Goal: Task Accomplishment & Management: Use online tool/utility

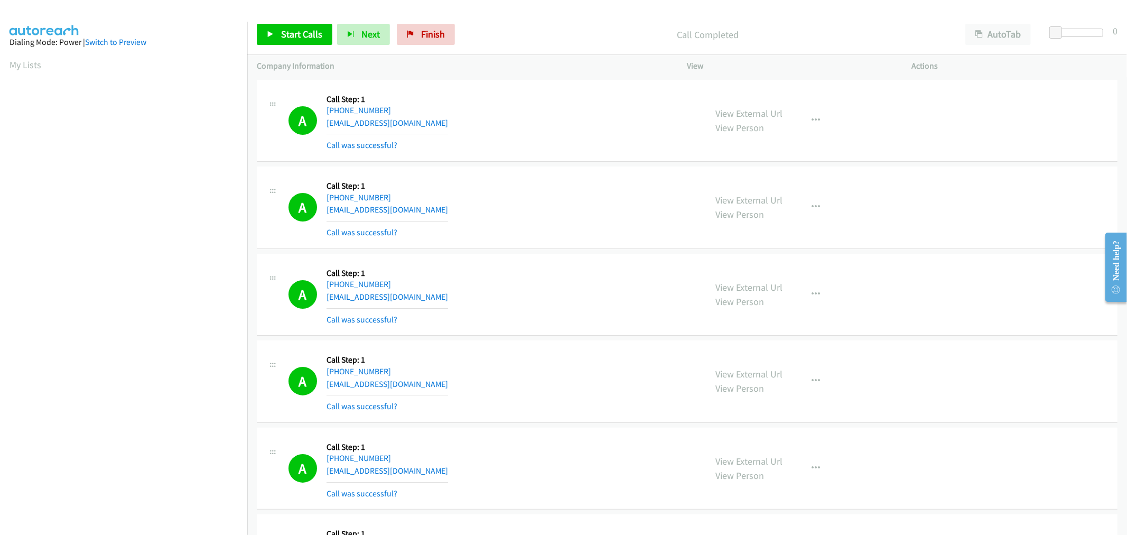
scroll to position [59, 0]
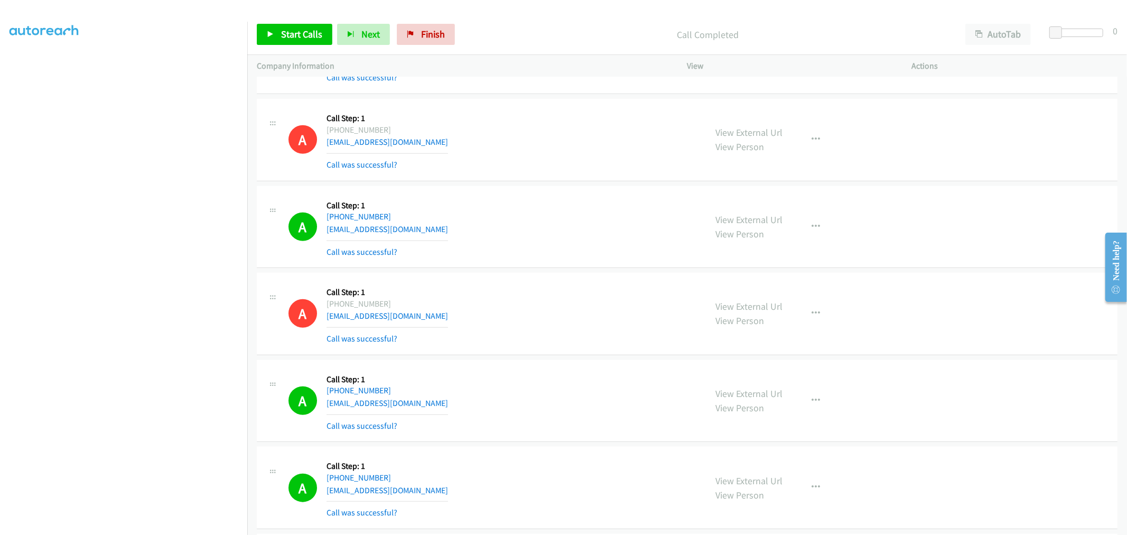
click at [599, 300] on div "A Callback Scheduled Call Step: 1 America/Los_Angeles [PHONE_NUMBER] [EMAIL_ADD…" at bounding box center [493, 313] width 409 height 63
click at [557, 40] on div "Call Completed" at bounding box center [708, 34] width 496 height 21
click at [589, 24] on div "Call Completed" at bounding box center [708, 34] width 496 height 21
click at [538, 186] on td "A Callback Scheduled Call Step: 1 [GEOGRAPHIC_DATA]/[GEOGRAPHIC_DATA] [PHONE_NU…" at bounding box center [687, 226] width 880 height 87
click at [532, 187] on td "A Callback Scheduled Call Step: 1 [GEOGRAPHIC_DATA]/[GEOGRAPHIC_DATA] [PHONE_NU…" at bounding box center [687, 226] width 880 height 87
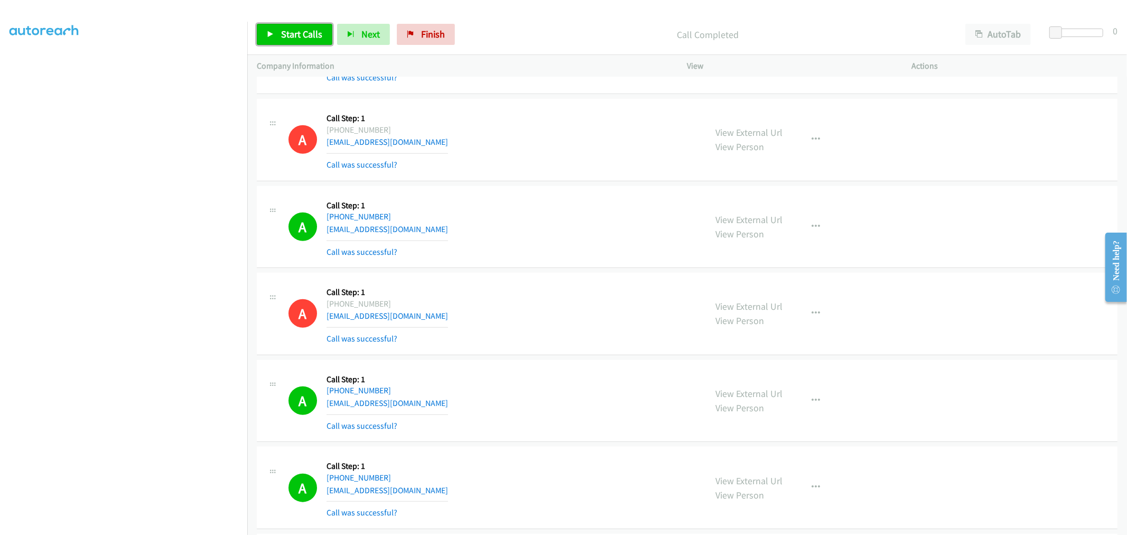
click at [283, 34] on span "Start Calls" at bounding box center [301, 34] width 41 height 12
click at [624, 320] on div "A Callback Scheduled Call Step: 1 America/Los_Angeles [PHONE_NUMBER] [EMAIL_ADD…" at bounding box center [493, 313] width 409 height 63
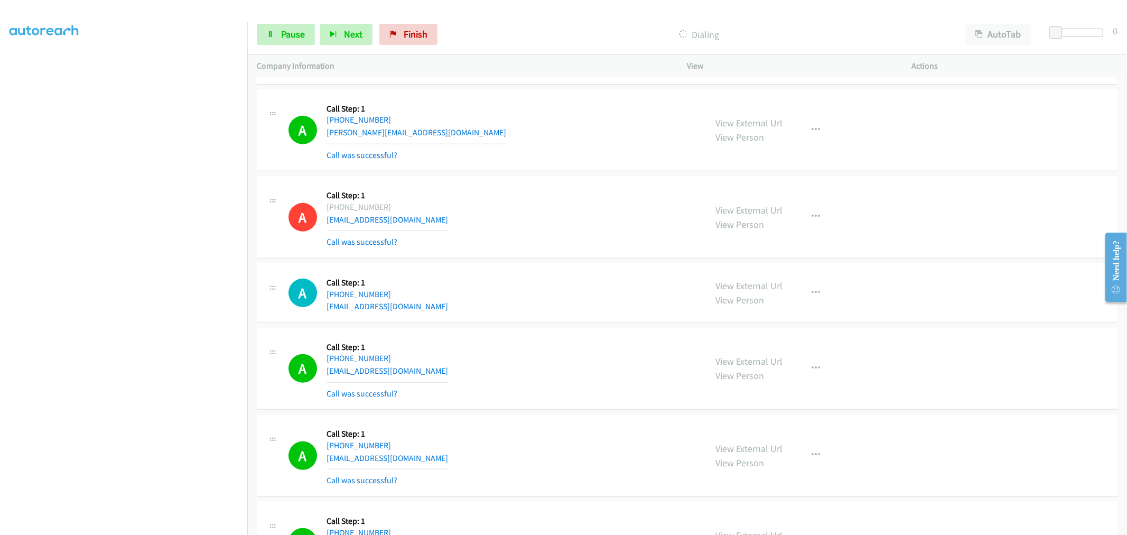
scroll to position [7598, 0]
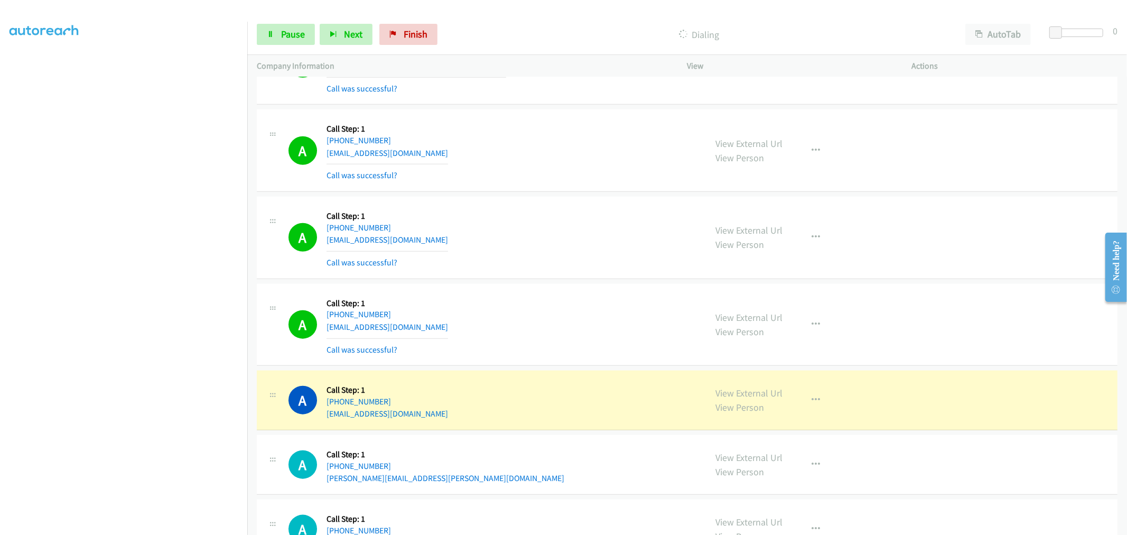
drag, startPoint x: 747, startPoint y: 400, endPoint x: 684, endPoint y: 279, distance: 136.4
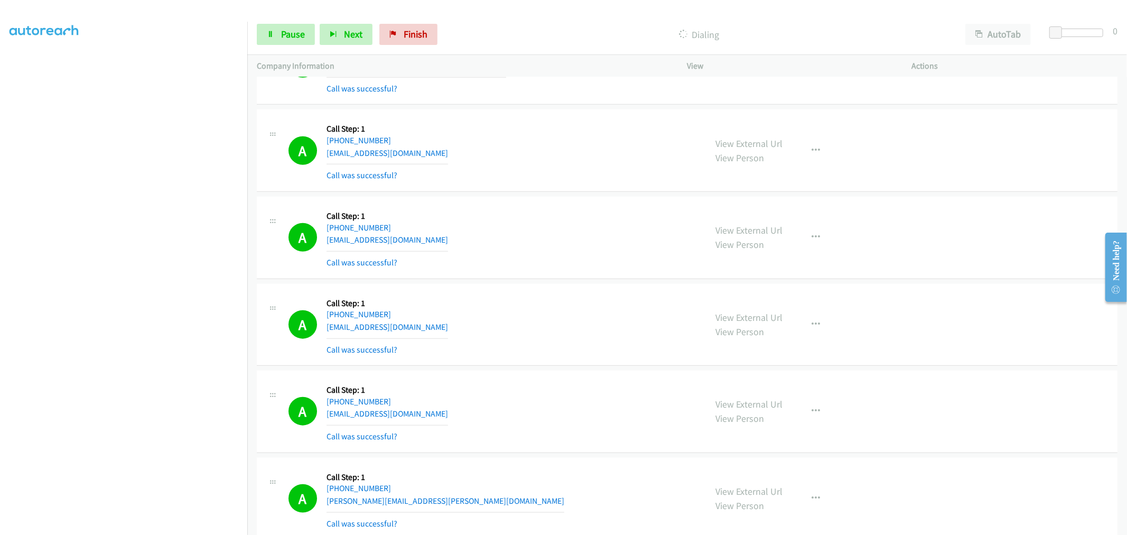
click at [482, 265] on div "A Callback Scheduled Call Step: 1 America/New_York [PHONE_NUMBER] [EMAIL_ADDRES…" at bounding box center [493, 237] width 409 height 63
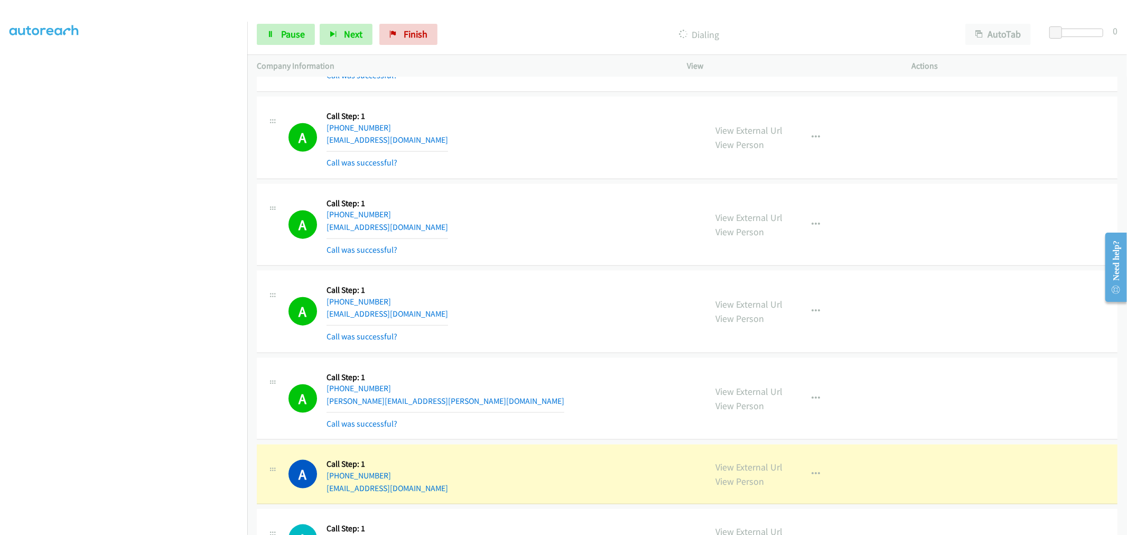
scroll to position [7775, 0]
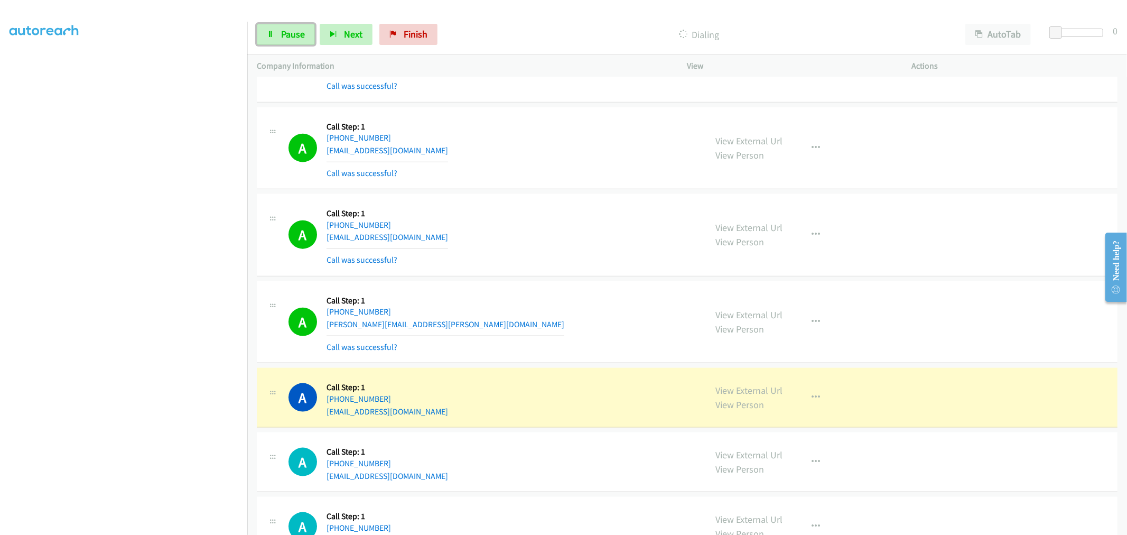
drag, startPoint x: 286, startPoint y: 32, endPoint x: 393, endPoint y: 205, distance: 202.7
click at [286, 33] on span "Pause" at bounding box center [293, 34] width 24 height 12
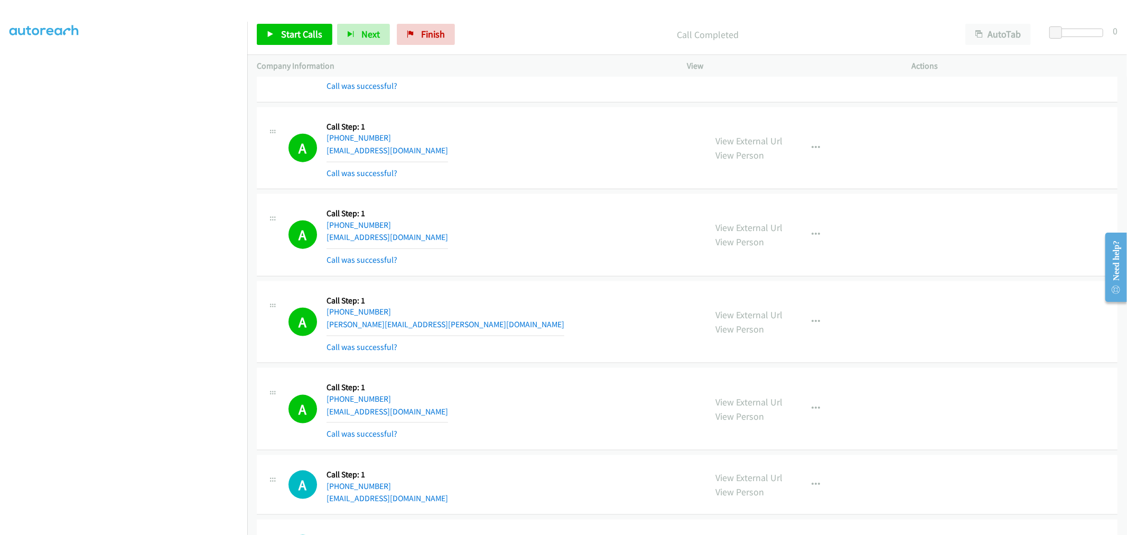
scroll to position [7657, 0]
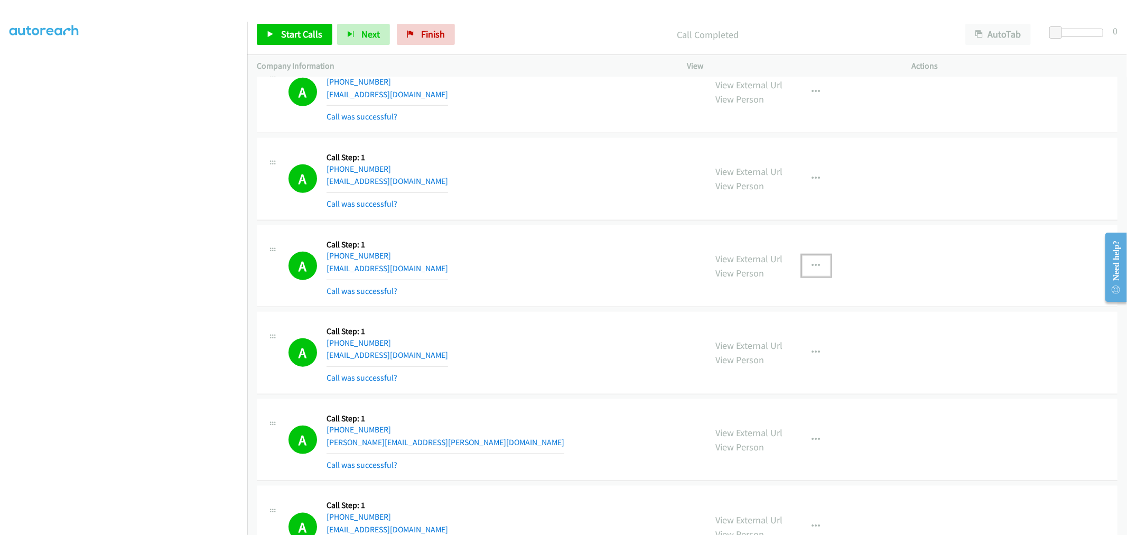
drag, startPoint x: 807, startPoint y: 263, endPoint x: 798, endPoint y: 293, distance: 31.8
click at [807, 263] on button "button" at bounding box center [816, 265] width 29 height 21
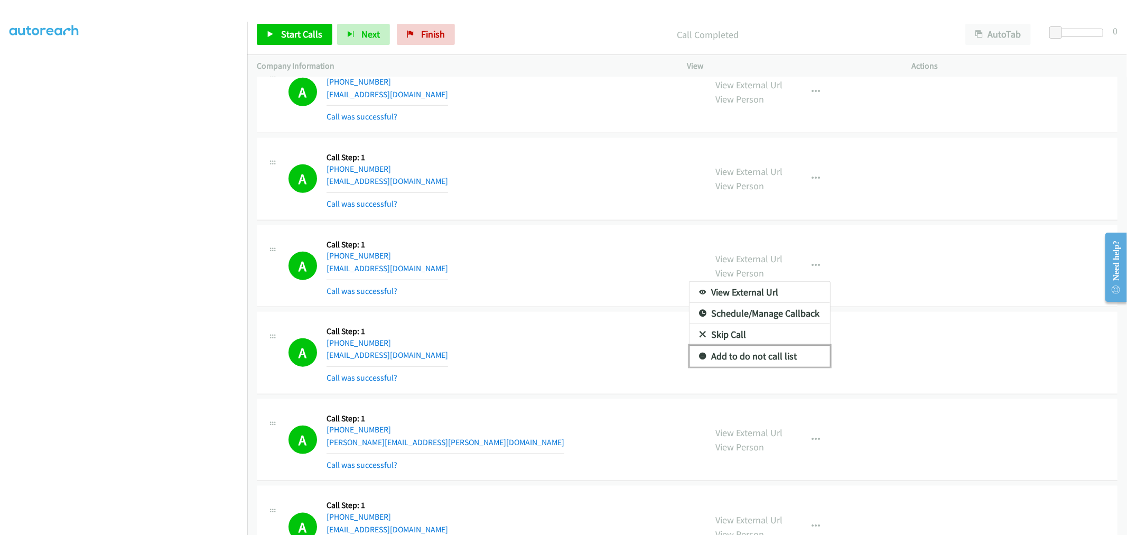
click at [751, 362] on link "Add to do not call list" at bounding box center [760, 356] width 141 height 21
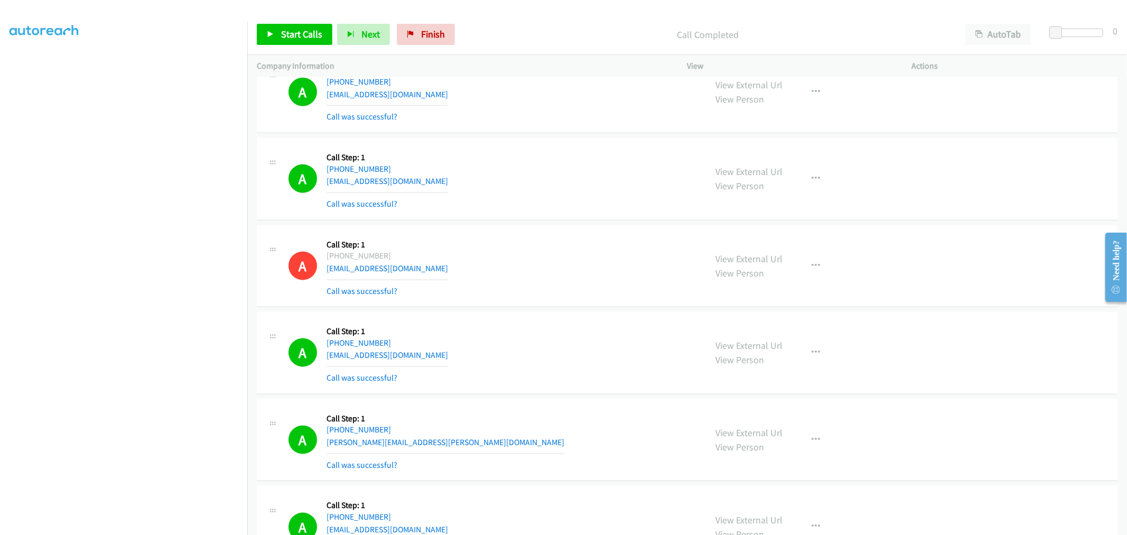
click at [508, 214] on div "A Callback Scheduled Call Step: 1 America/New_York [PHONE_NUMBER] [EMAIL_ADDRES…" at bounding box center [687, 179] width 861 height 82
click at [587, 233] on div "A Callback Scheduled Call Step: 1 [GEOGRAPHIC_DATA]/[GEOGRAPHIC_DATA] [PHONE_NU…" at bounding box center [687, 266] width 861 height 82
click at [523, 220] on div "A Callback Scheduled Call Step: 1 America/New_York [PHONE_NUMBER] [EMAIL_ADDRES…" at bounding box center [687, 179] width 861 height 82
click at [309, 48] on div "Start Calls Pause Next Finish Call Completed AutoTab AutoTab 0" at bounding box center [687, 34] width 880 height 41
click at [308, 41] on link "Start Calls" at bounding box center [295, 34] width 76 height 21
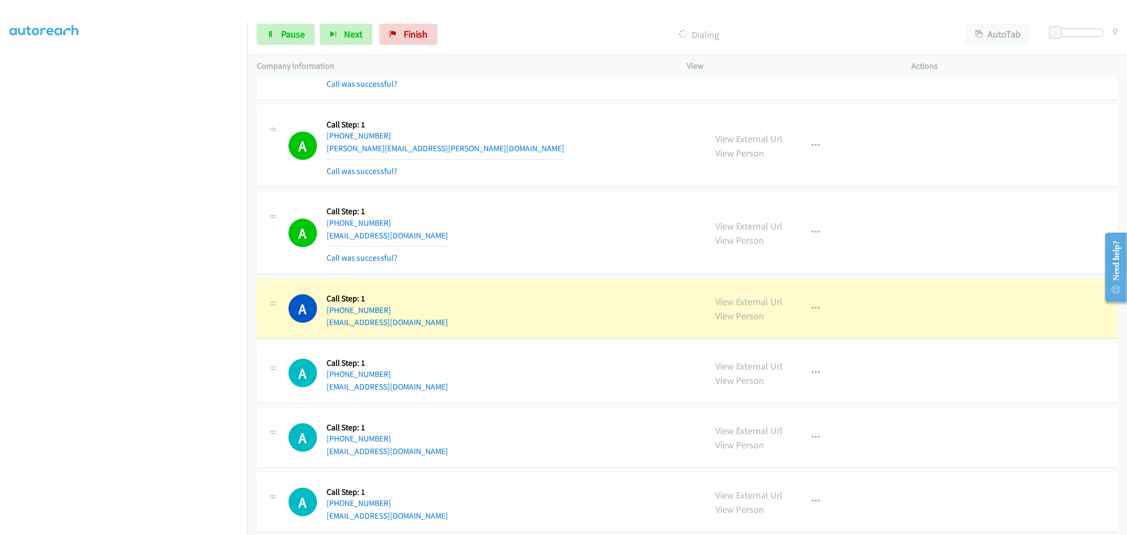
scroll to position [7892, 0]
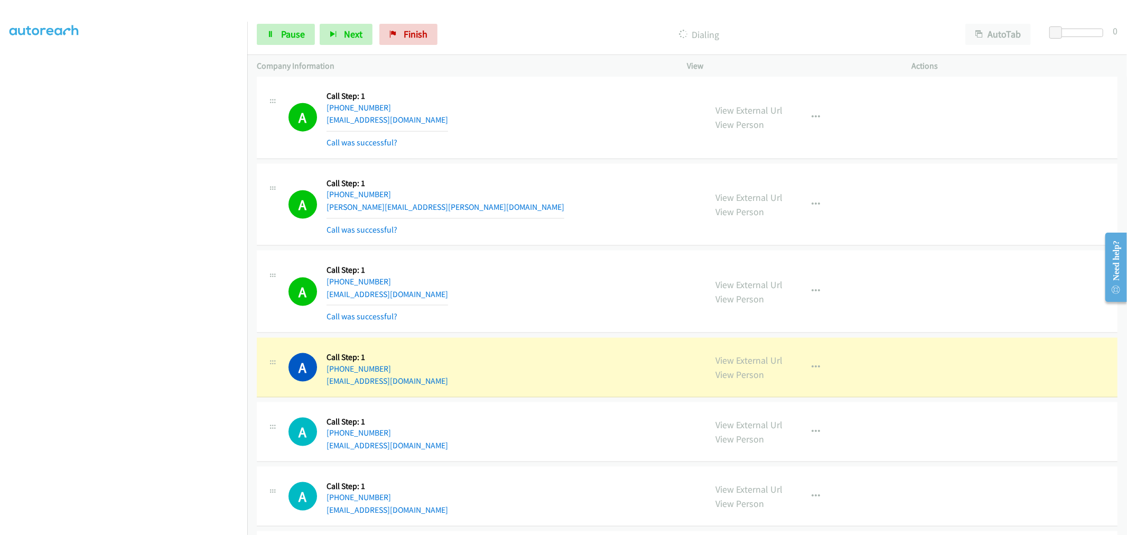
drag, startPoint x: 513, startPoint y: 288, endPoint x: 520, endPoint y: 291, distance: 8.1
click at [513, 288] on div "A Callback Scheduled Call Step: 1 [GEOGRAPHIC_DATA]/[GEOGRAPHIC_DATA] [PHONE_NU…" at bounding box center [493, 291] width 409 height 63
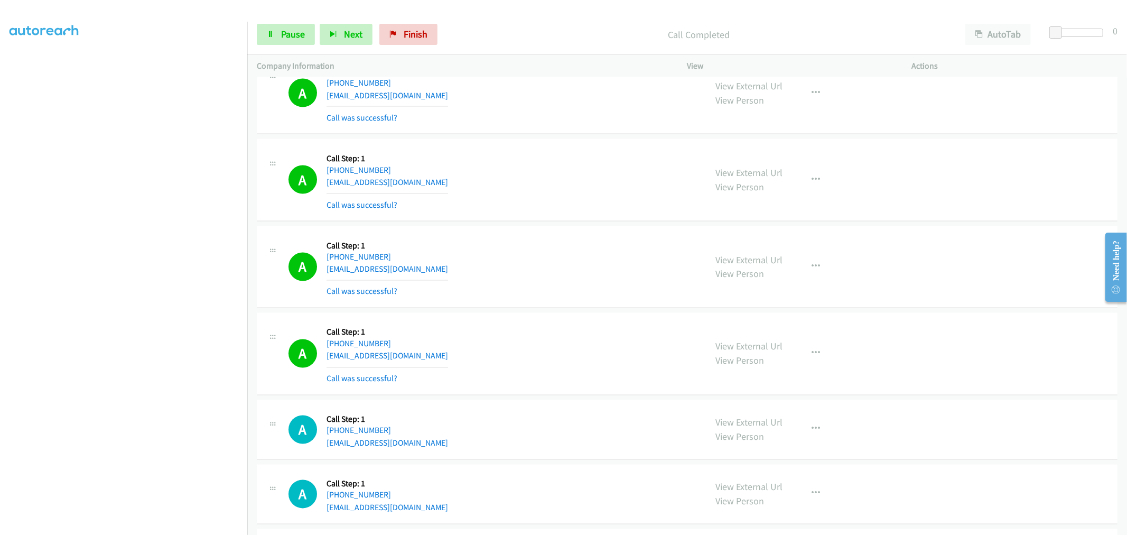
scroll to position [8340, 0]
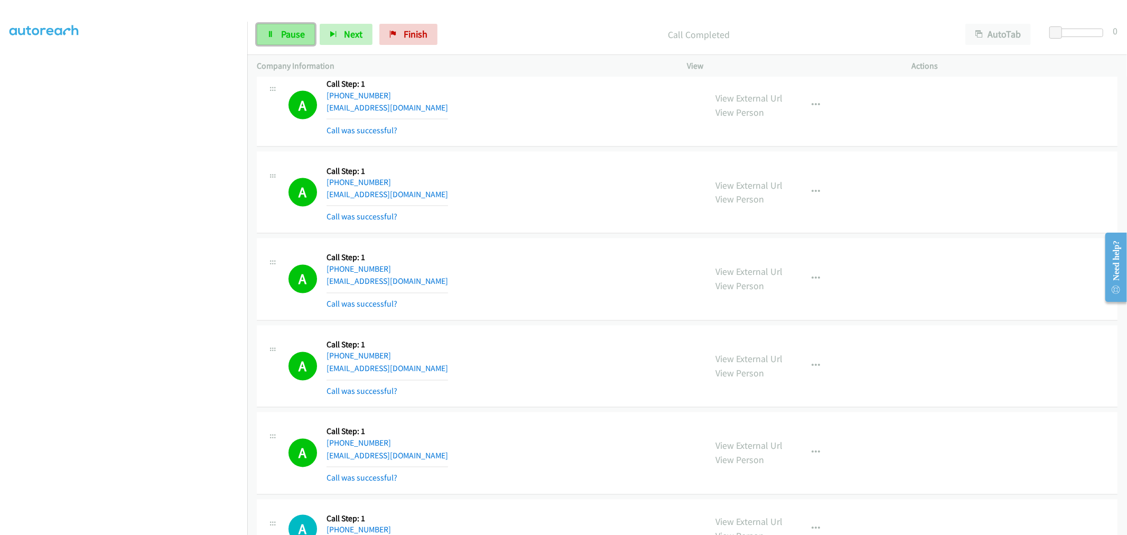
click at [304, 26] on link "Pause" at bounding box center [286, 34] width 58 height 21
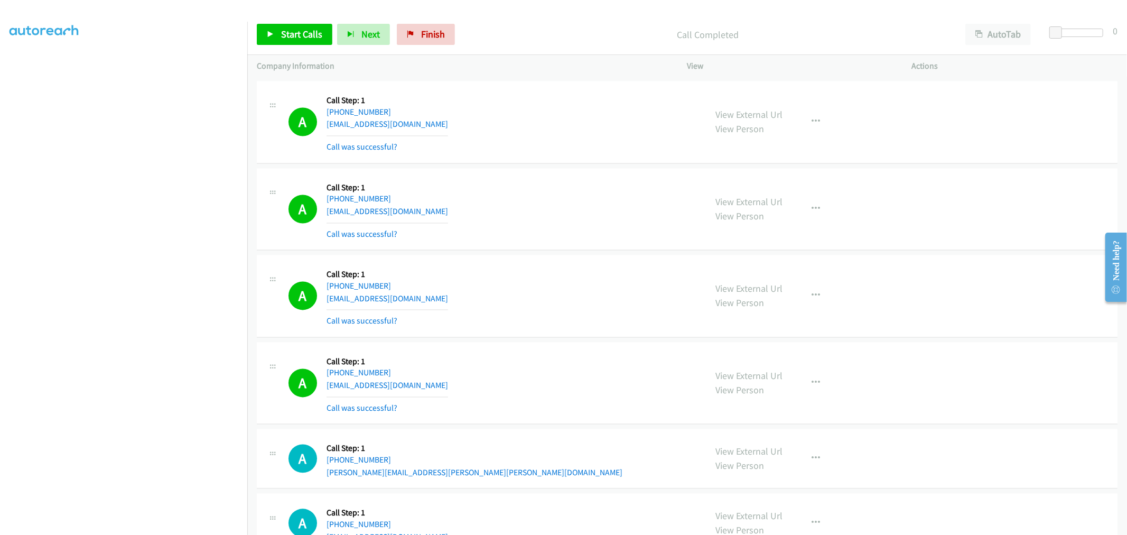
scroll to position [8399, 0]
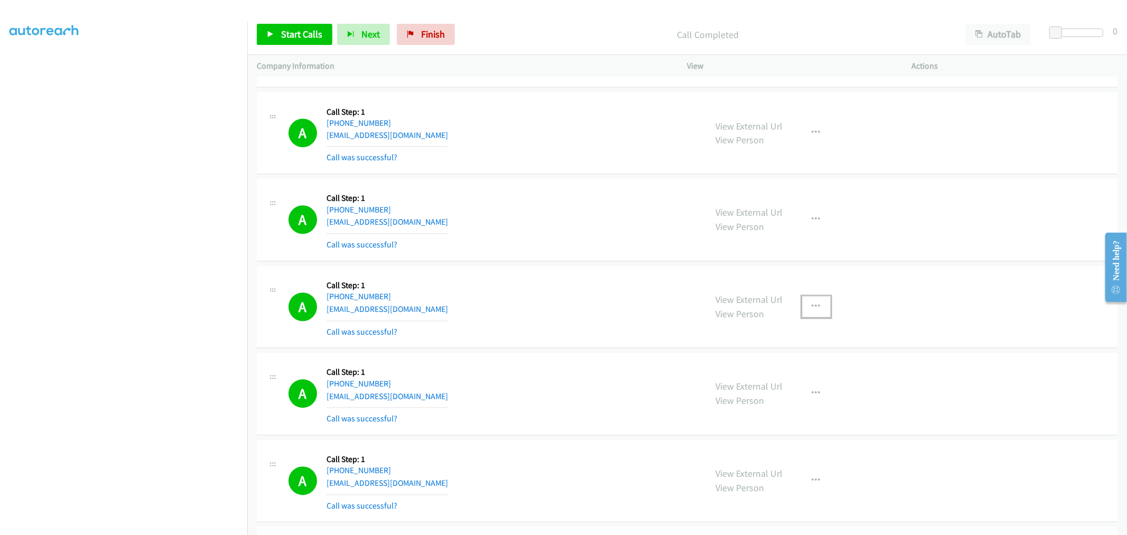
click at [806, 313] on button "button" at bounding box center [816, 307] width 29 height 21
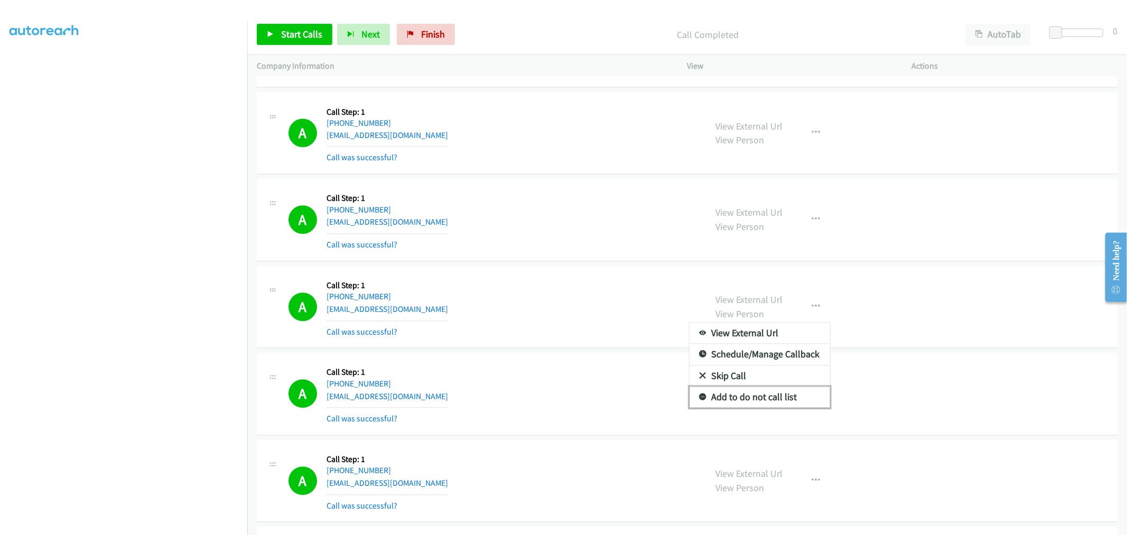
click at [749, 397] on link "Add to do not call list" at bounding box center [760, 397] width 141 height 21
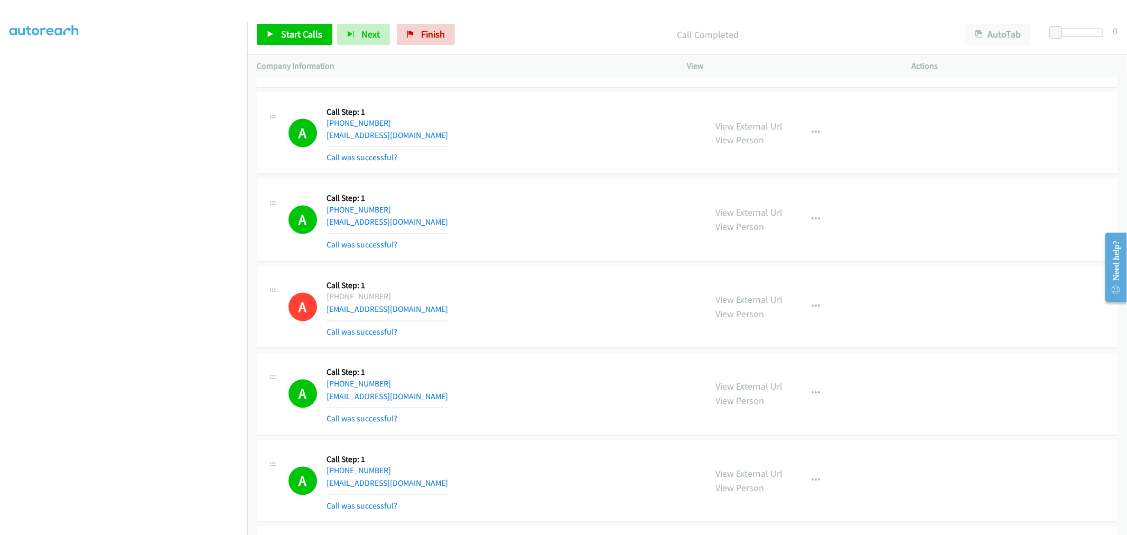
click at [316, 45] on div "Start Calls Pause Next Finish Call Completed AutoTab AutoTab 0" at bounding box center [687, 34] width 880 height 41
click at [303, 41] on link "Start Calls" at bounding box center [295, 34] width 76 height 21
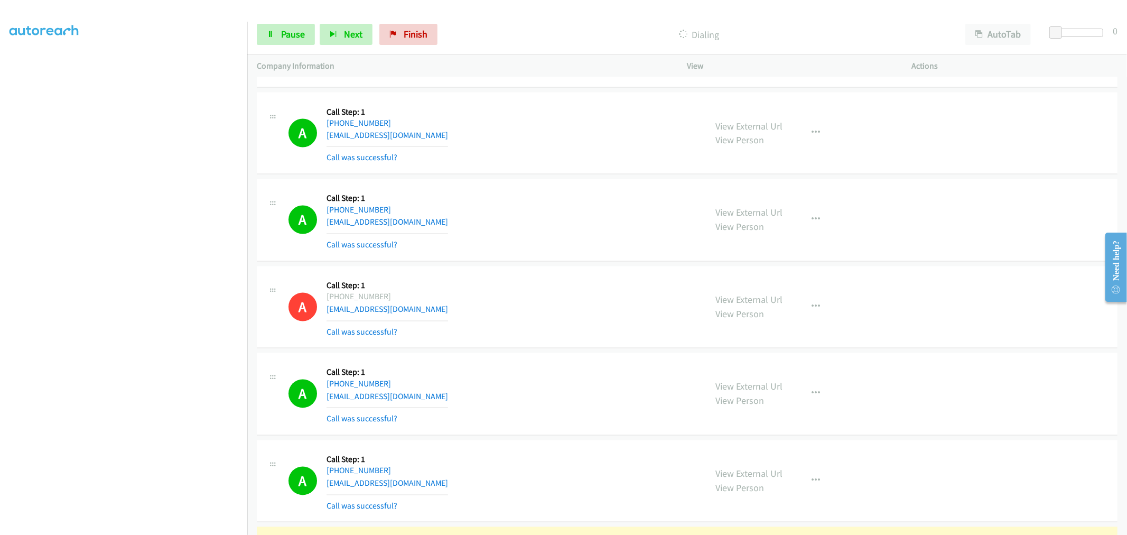
click at [540, 262] on div "A Callback Scheduled Call Step: 1 America/New_York [PHONE_NUMBER] [EMAIL_ADDRES…" at bounding box center [687, 220] width 861 height 82
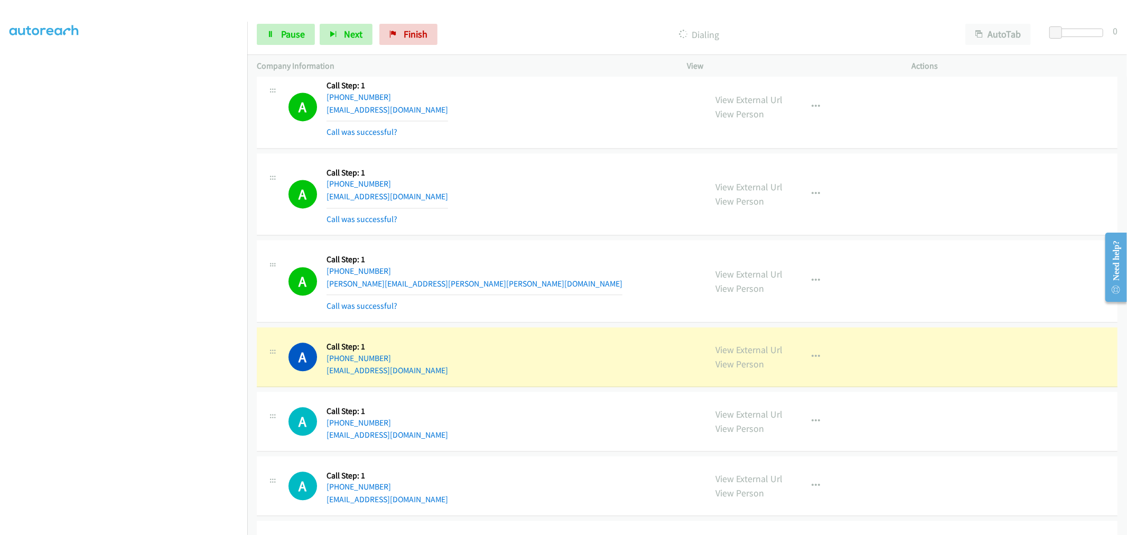
scroll to position [8751, 0]
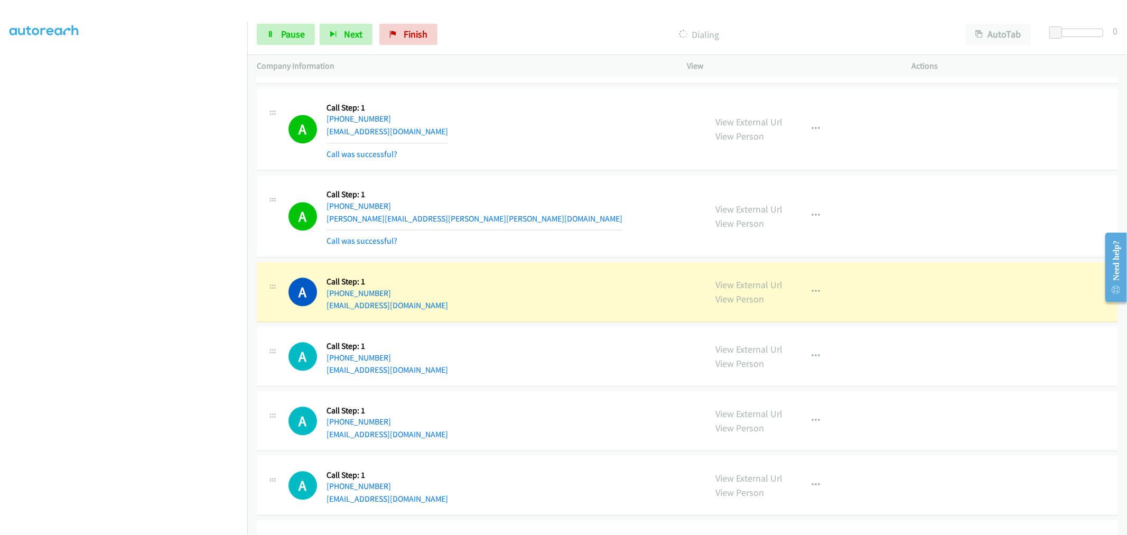
drag, startPoint x: 746, startPoint y: 285, endPoint x: 637, endPoint y: 191, distance: 143.9
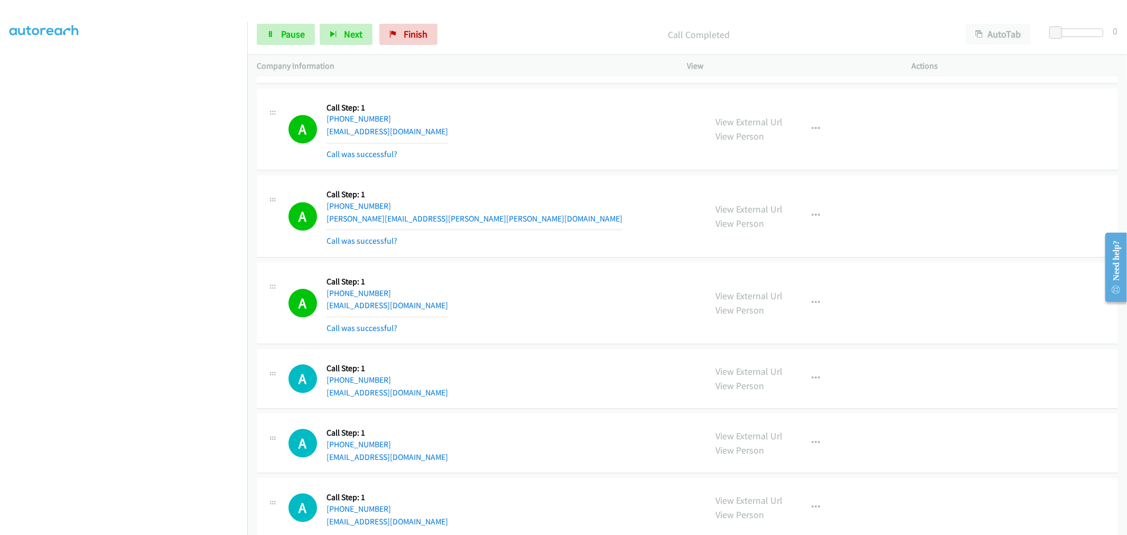
scroll to position [8868, 0]
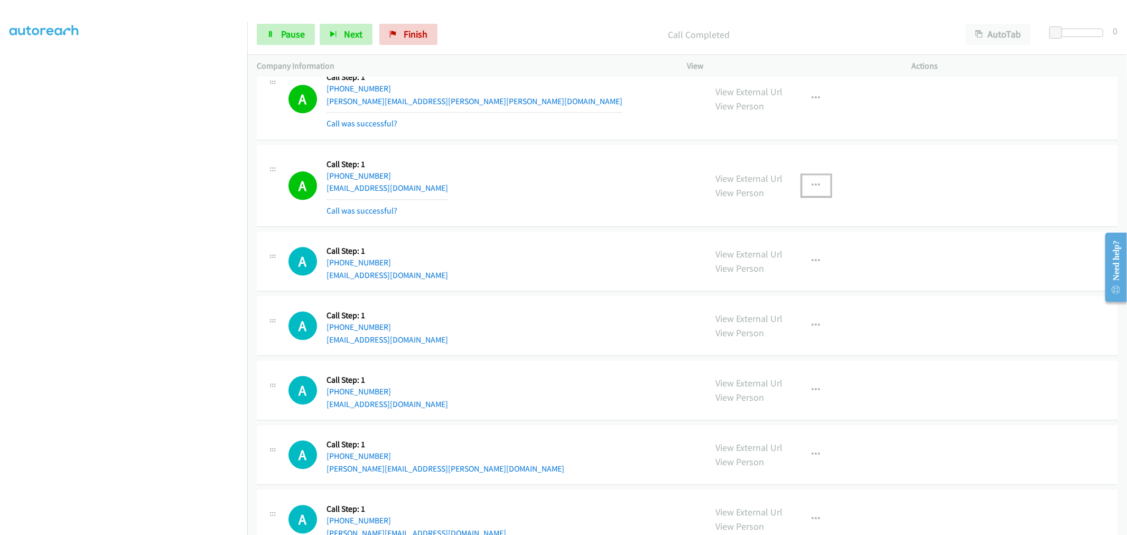
click at [813, 190] on icon "button" at bounding box center [816, 185] width 8 height 8
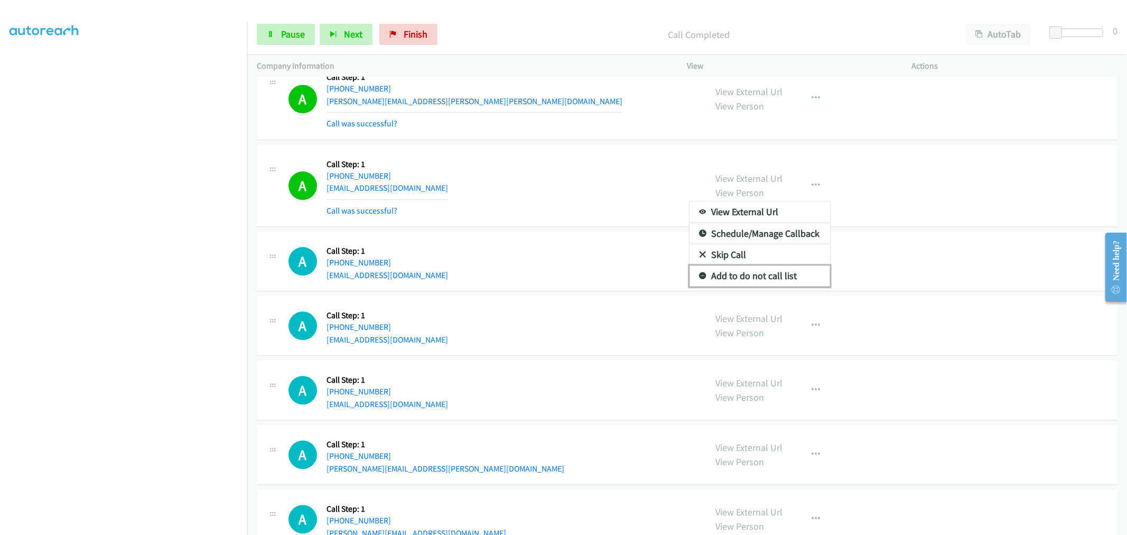
click at [756, 279] on link "Add to do not call list" at bounding box center [760, 275] width 141 height 21
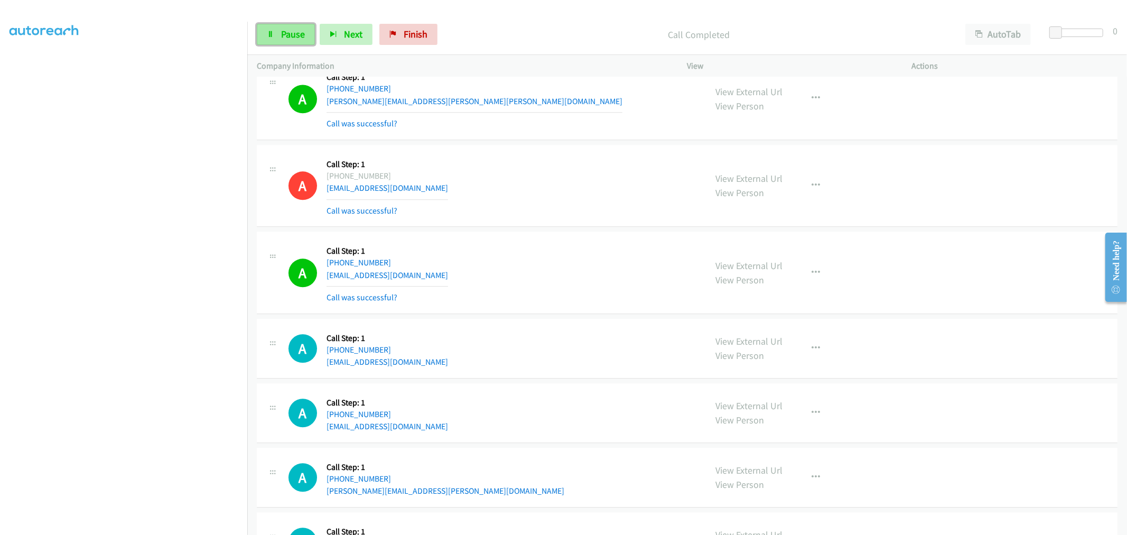
click at [292, 24] on link "Pause" at bounding box center [286, 34] width 58 height 21
click at [806, 283] on button "button" at bounding box center [816, 272] width 29 height 21
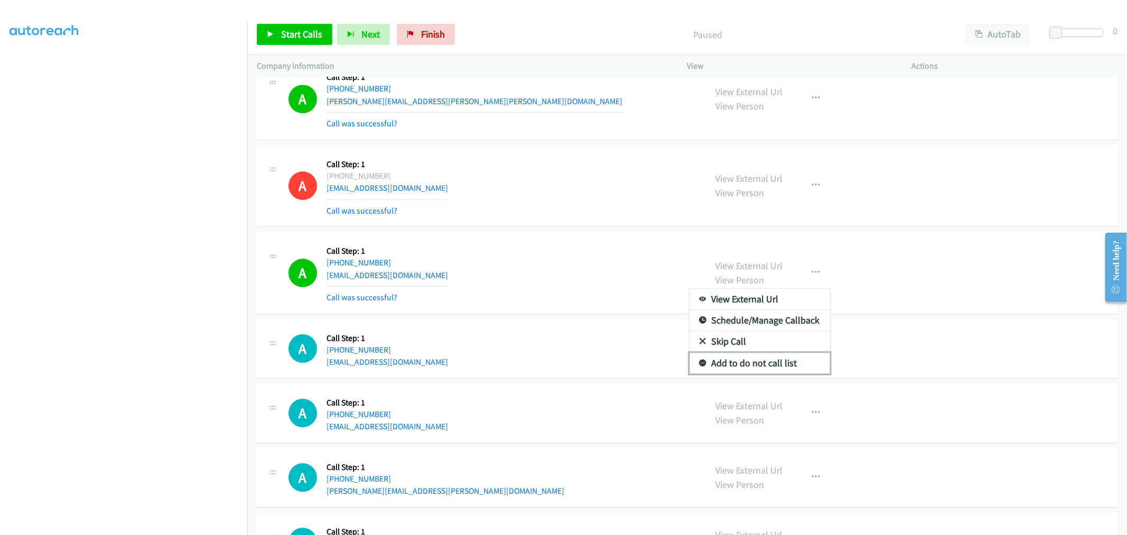
drag, startPoint x: 748, startPoint y: 364, endPoint x: 717, endPoint y: 323, distance: 51.3
click at [747, 364] on link "Add to do not call list" at bounding box center [760, 363] width 141 height 21
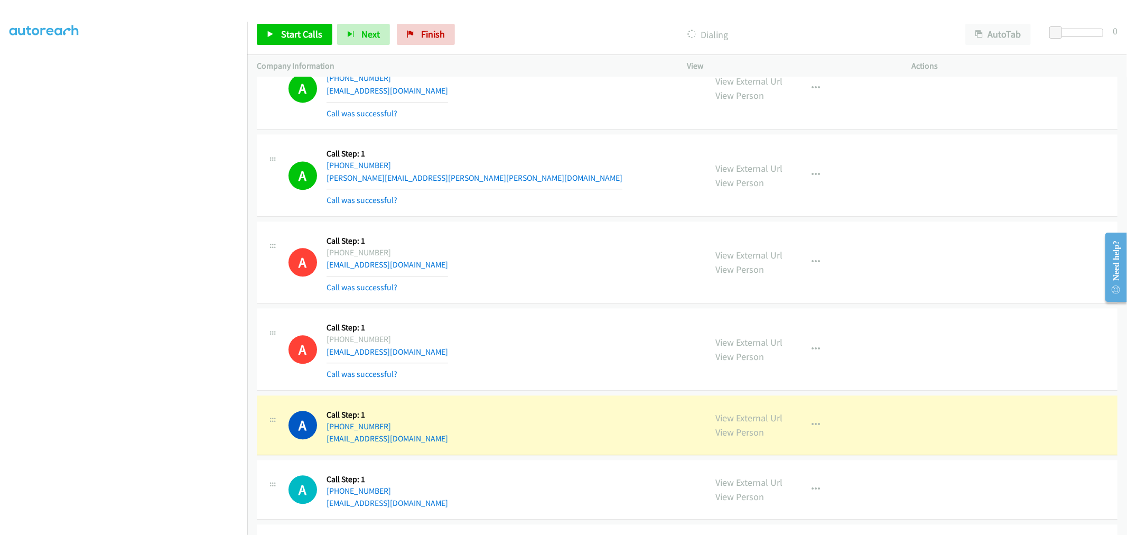
scroll to position [8933, 0]
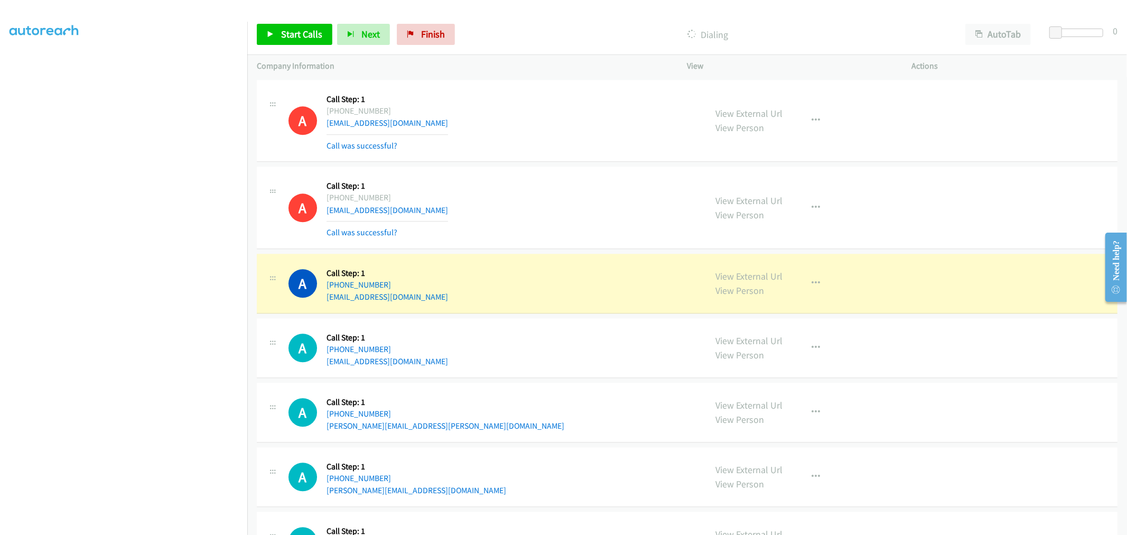
click at [554, 238] on div "A Callback Scheduled Call Step: 1 [GEOGRAPHIC_DATA]/[GEOGRAPHIC_DATA] [PHONE_NU…" at bounding box center [493, 207] width 409 height 63
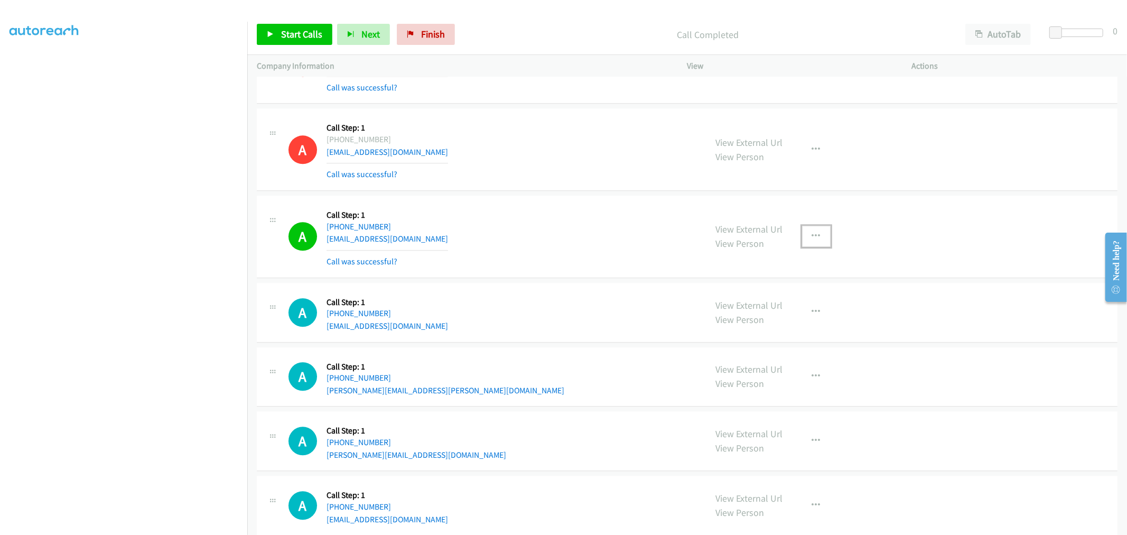
click at [812, 240] on icon "button" at bounding box center [816, 236] width 8 height 8
click at [760, 326] on link "Add to do not call list" at bounding box center [760, 326] width 141 height 21
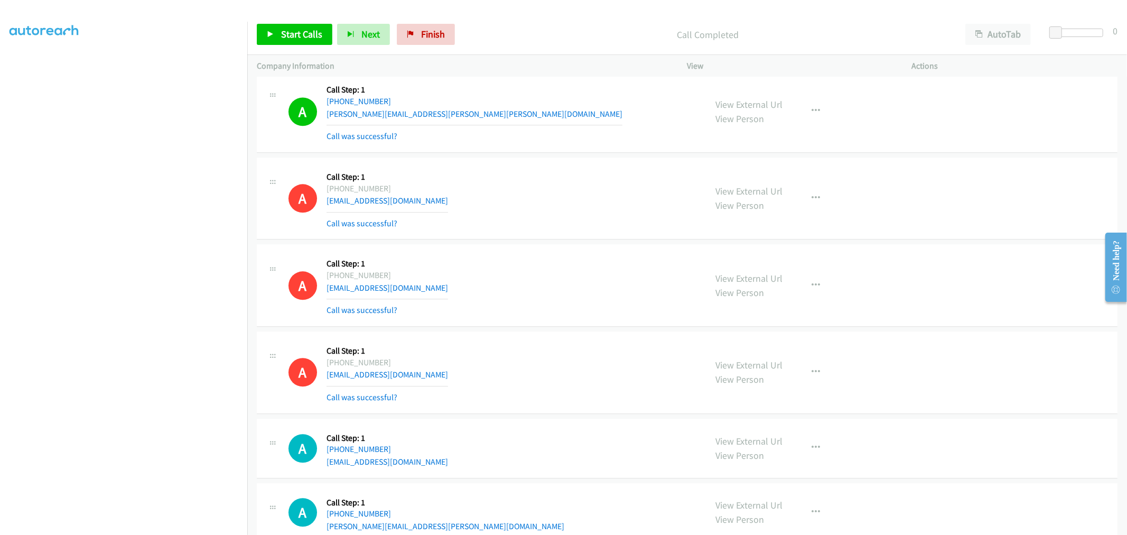
scroll to position [8838, 0]
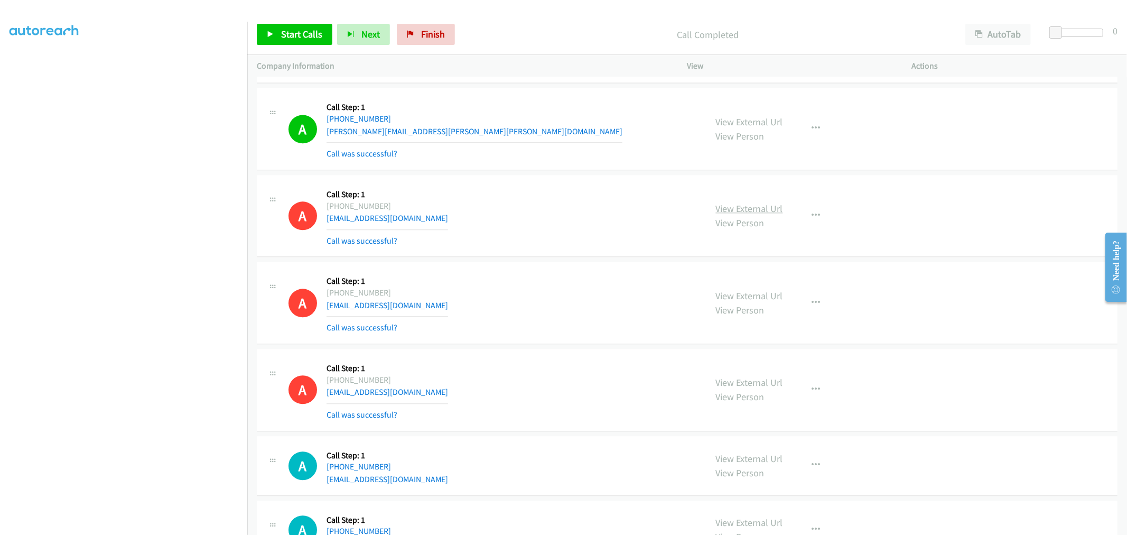
drag, startPoint x: 733, startPoint y: 214, endPoint x: 442, endPoint y: 25, distance: 346.1
click at [512, 255] on div "A Callback Scheduled Call Step: 1 America/New_York [PHONE_NUMBER] [EMAIL_ADDRES…" at bounding box center [687, 216] width 861 height 82
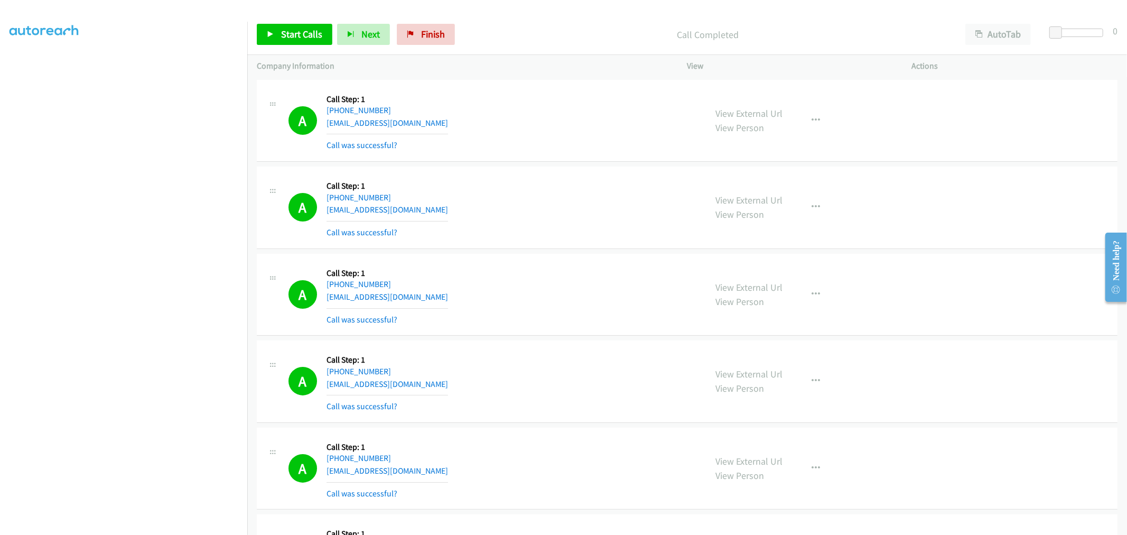
click at [485, 133] on div "A Callback Scheduled Call Step: 1 America/New_York [PHONE_NUMBER] [EMAIL_ADDRES…" at bounding box center [493, 120] width 409 height 63
click at [581, 178] on div "A Callback Scheduled Call Step: 1 [GEOGRAPHIC_DATA]/[GEOGRAPHIC_DATA] [PHONE_NU…" at bounding box center [493, 207] width 409 height 63
click at [813, 125] on button "button" at bounding box center [816, 120] width 29 height 21
click at [753, 220] on link "Add to do not call list" at bounding box center [760, 210] width 141 height 21
click at [562, 146] on div "A Callback Scheduled Call Step: 1 America/New_York [PHONE_NUMBER] [EMAIL_ADDRES…" at bounding box center [493, 120] width 409 height 63
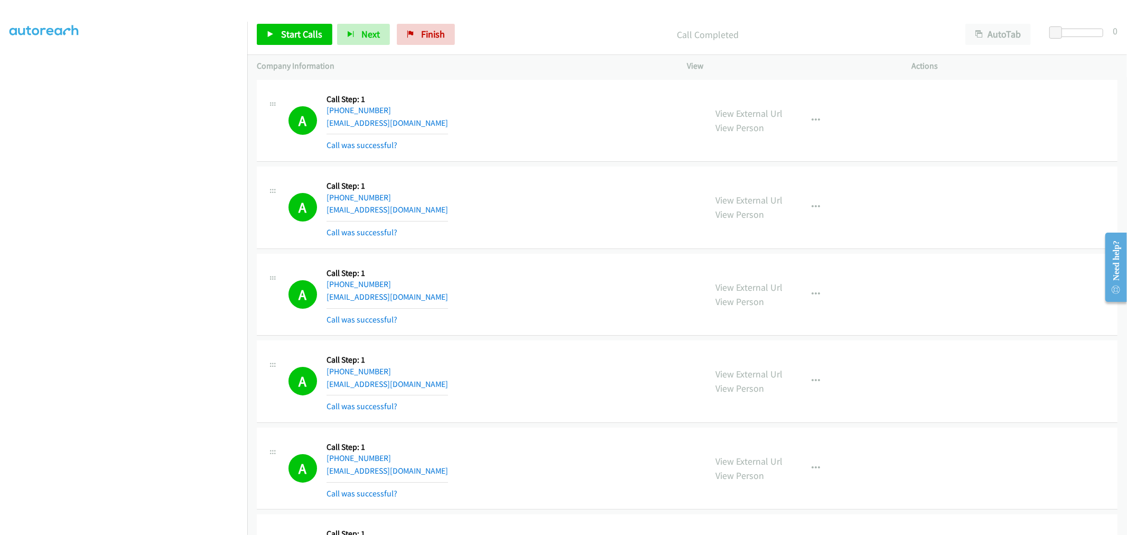
click at [547, 140] on div "A Callback Scheduled Call Step: 1 America/New_York [PHONE_NUMBER] [EMAIL_ADDRES…" at bounding box center [493, 120] width 409 height 63
click at [513, 241] on div "A Callback Scheduled Call Step: 1 [GEOGRAPHIC_DATA]/[GEOGRAPHIC_DATA] [PHONE_NU…" at bounding box center [687, 207] width 861 height 82
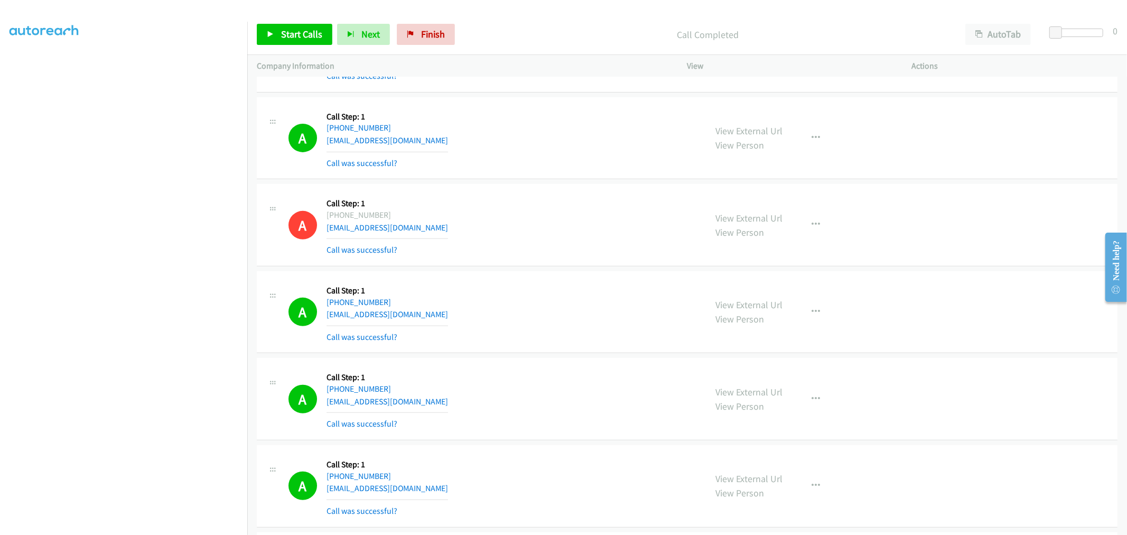
scroll to position [7790, 0]
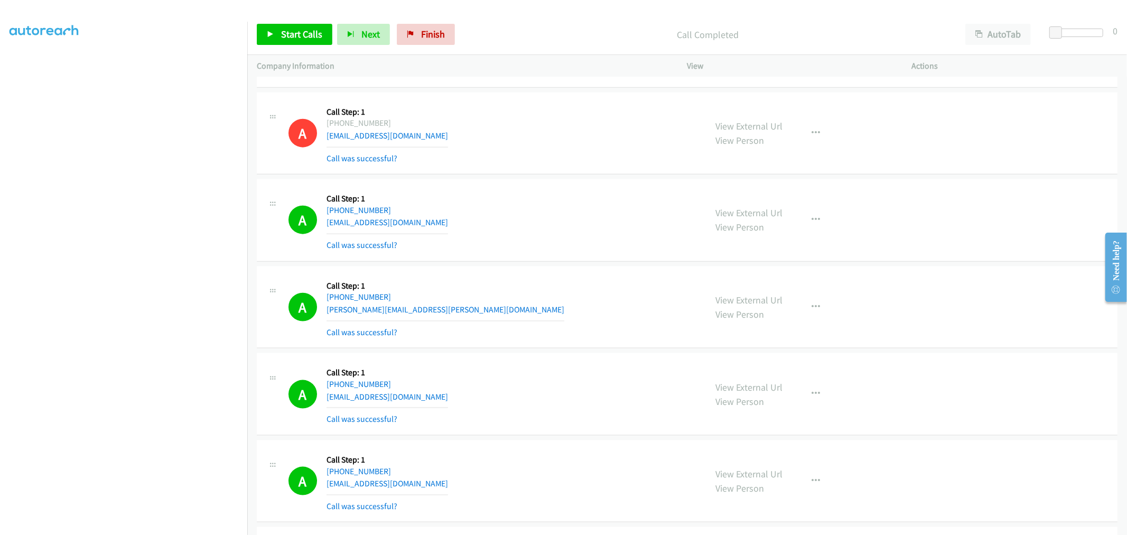
click at [540, 245] on div "A Callback Scheduled Call Step: 1 America/Los_Angeles [PHONE_NUMBER] [EMAIL_ADD…" at bounding box center [493, 220] width 409 height 63
click at [536, 240] on div "A Callback Scheduled Call Step: 1 America/Los_Angeles [PHONE_NUMBER] [EMAIL_ADD…" at bounding box center [493, 220] width 409 height 63
click at [297, 22] on div "Start Calls Pause Next Finish Call Completed AutoTab AutoTab 0" at bounding box center [687, 34] width 880 height 41
click at [298, 25] on link "Start Calls" at bounding box center [295, 34] width 76 height 21
click at [509, 191] on div "A Callback Scheduled Call Step: 1 America/Los_Angeles [PHONE_NUMBER] [EMAIL_ADD…" at bounding box center [687, 220] width 861 height 82
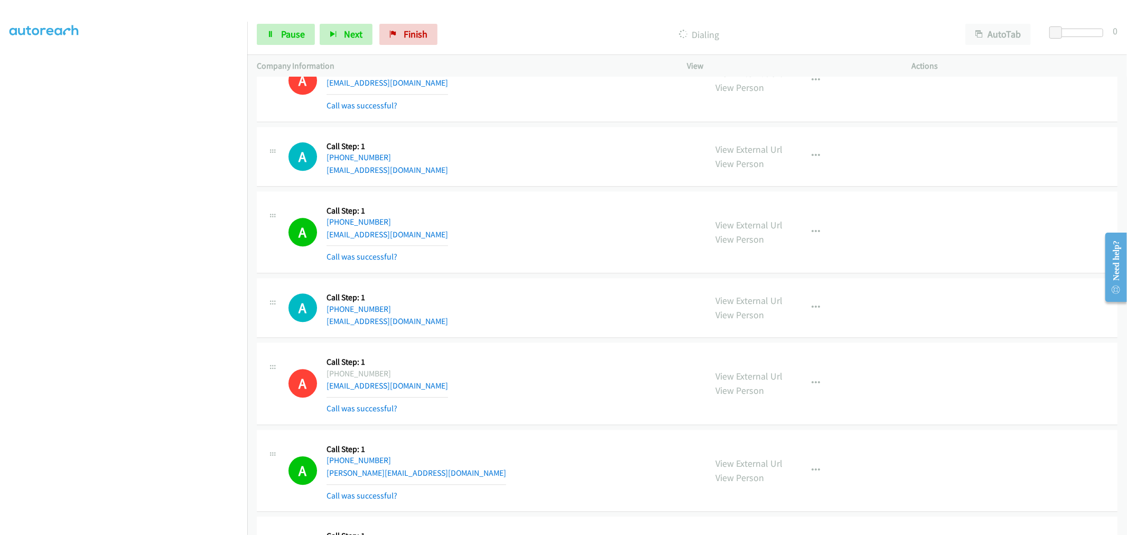
scroll to position [2210, 0]
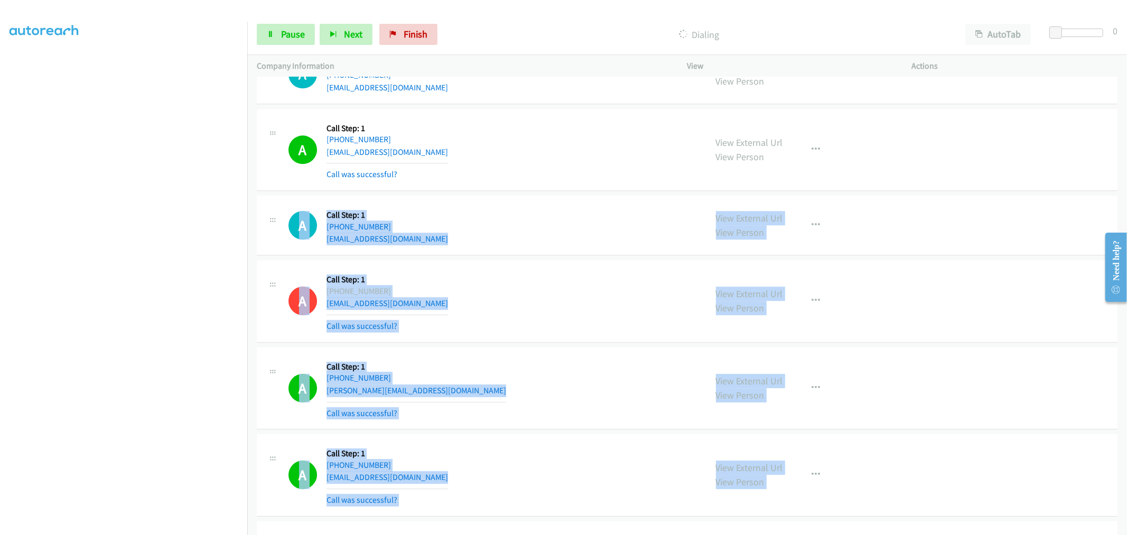
drag, startPoint x: 1121, startPoint y: 197, endPoint x: 1127, endPoint y: 302, distance: 105.4
click at [1127, 50] on html "Start Calls Pause Next Finish Dialing AutoTab AutoTab 0 Company Information Inf…" at bounding box center [563, 25] width 1127 height 50
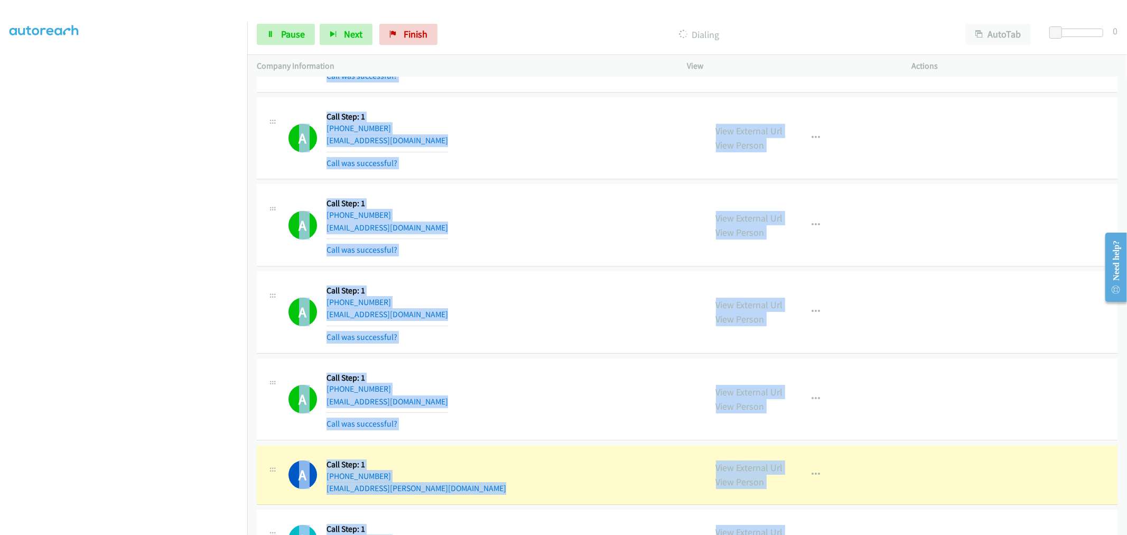
scroll to position [9710, 0]
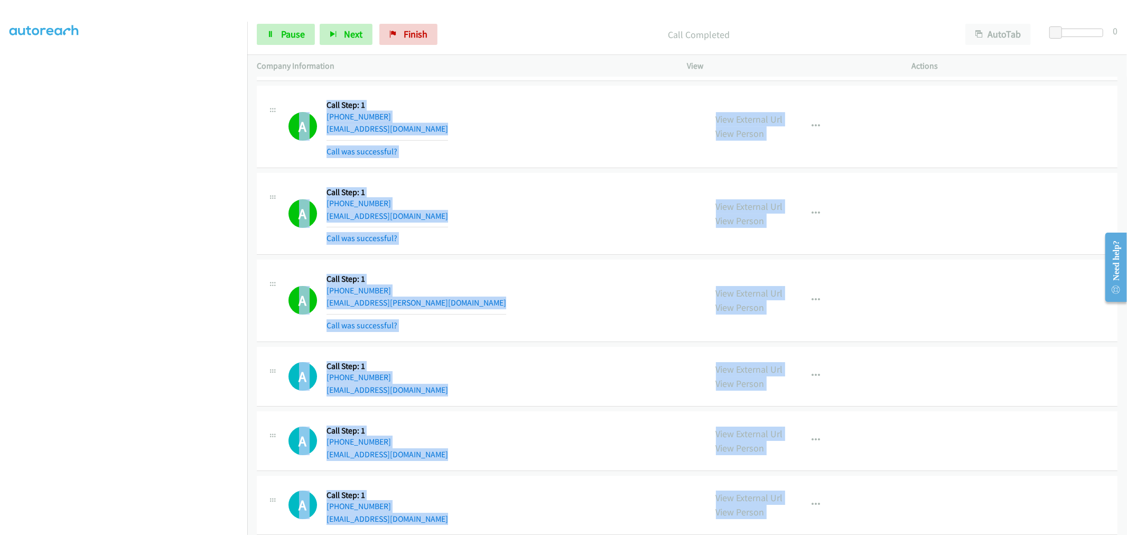
click at [690, 317] on div "A Callback Scheduled Call Step: 1 America/New_York [PHONE_NUMBER] [EMAIL_ADDRES…" at bounding box center [493, 300] width 409 height 63
click at [597, 277] on div "A Callback Scheduled Call Step: 1 America/New_York [PHONE_NUMBER] [EMAIL_ADDRES…" at bounding box center [493, 300] width 409 height 63
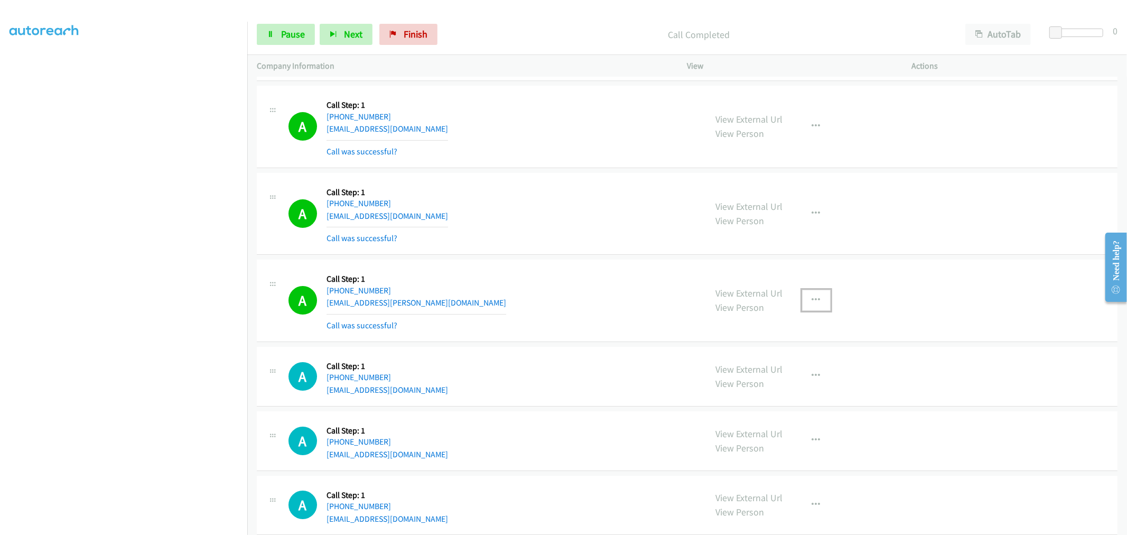
click at [813, 302] on icon "button" at bounding box center [816, 300] width 8 height 8
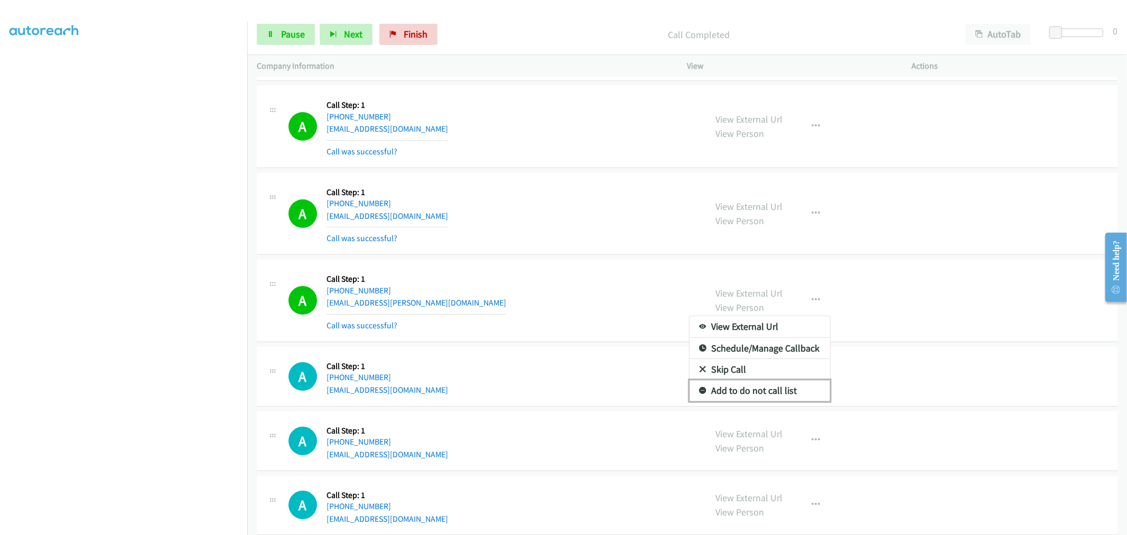
click at [763, 397] on link "Add to do not call list" at bounding box center [760, 390] width 141 height 21
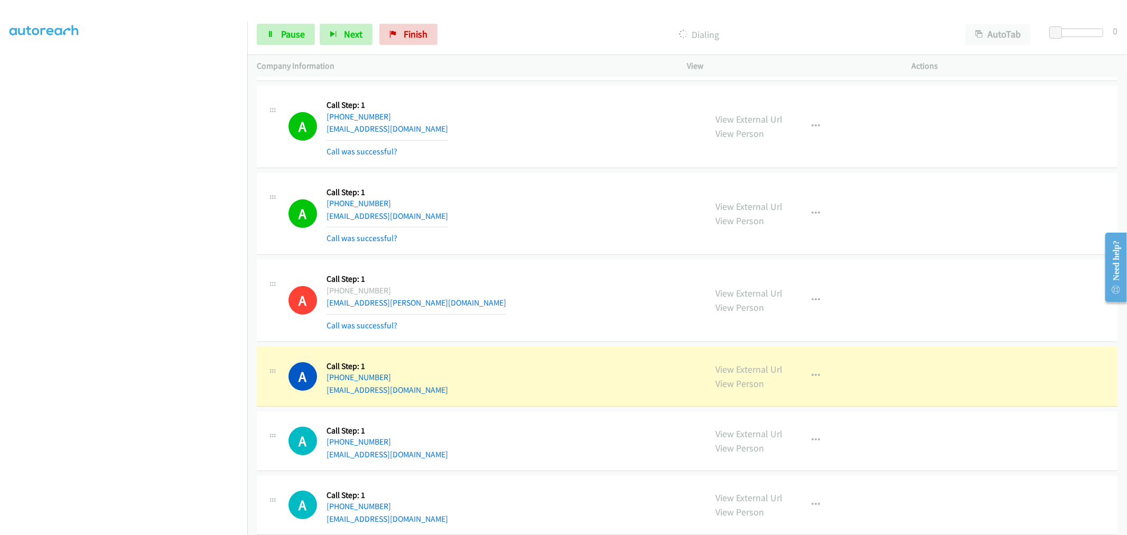
click at [560, 224] on div "A Callback Scheduled Call Step: 1 America/New_York [PHONE_NUMBER] [EMAIL_ADDRES…" at bounding box center [493, 213] width 409 height 63
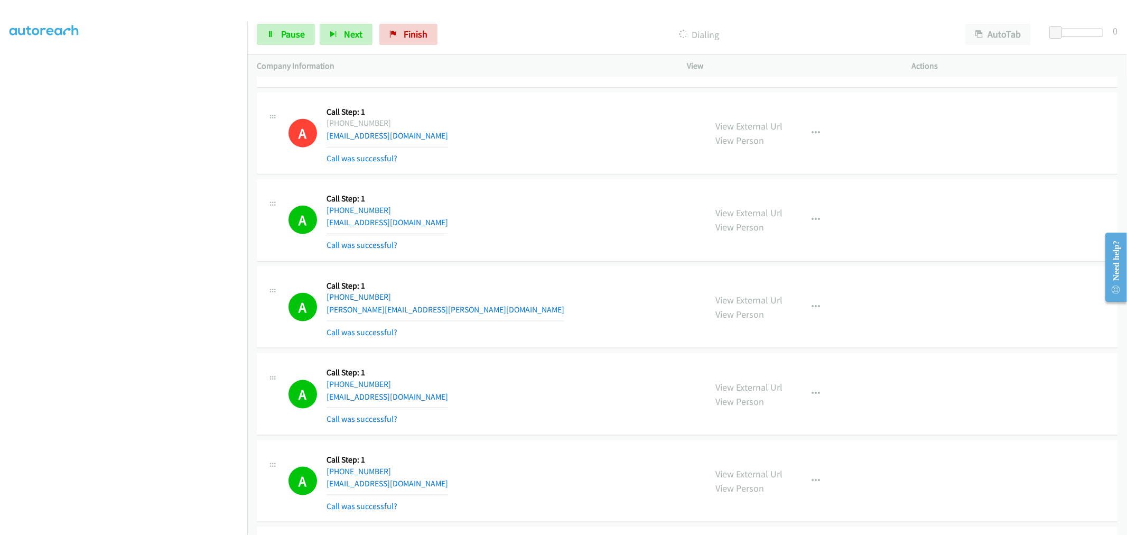
click at [527, 231] on div "A Callback Scheduled Call Step: 1 America/Los_Angeles [PHONE_NUMBER] [EMAIL_ADD…" at bounding box center [493, 220] width 409 height 63
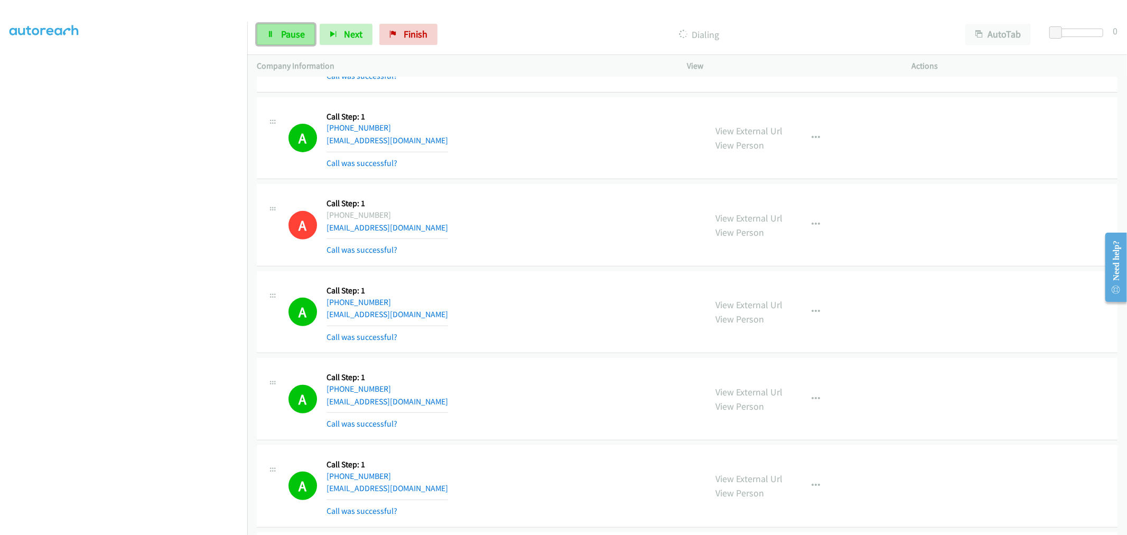
click at [289, 43] on link "Pause" at bounding box center [286, 34] width 58 height 21
click at [533, 245] on div "A Callback Scheduled Call Step: 1 America/New_York [PHONE_NUMBER] [EMAIL_ADDRES…" at bounding box center [493, 224] width 409 height 63
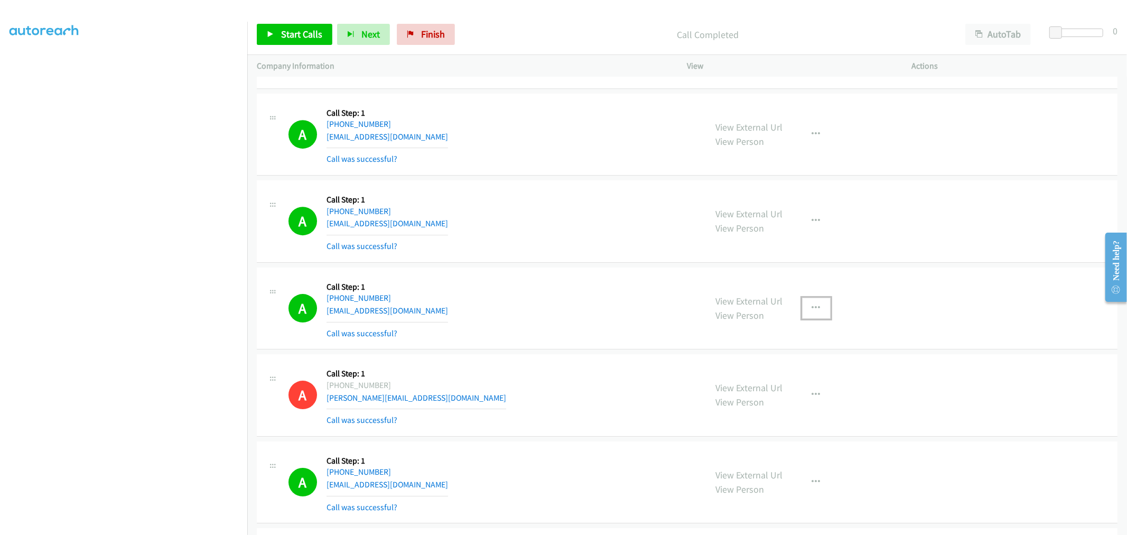
click at [821, 310] on button "button" at bounding box center [816, 308] width 29 height 21
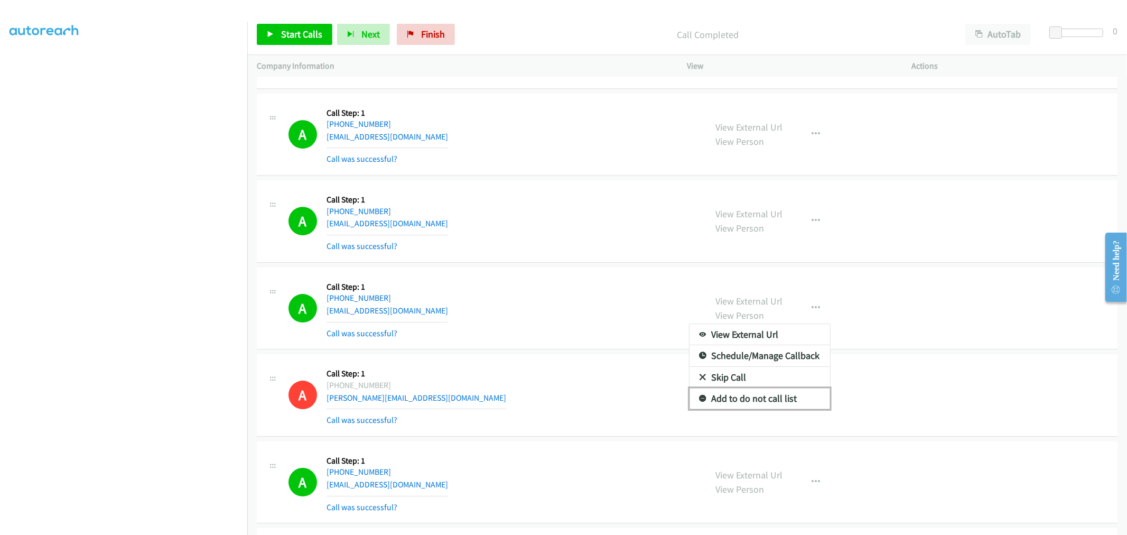
click at [758, 399] on link "Add to do not call list" at bounding box center [760, 398] width 141 height 21
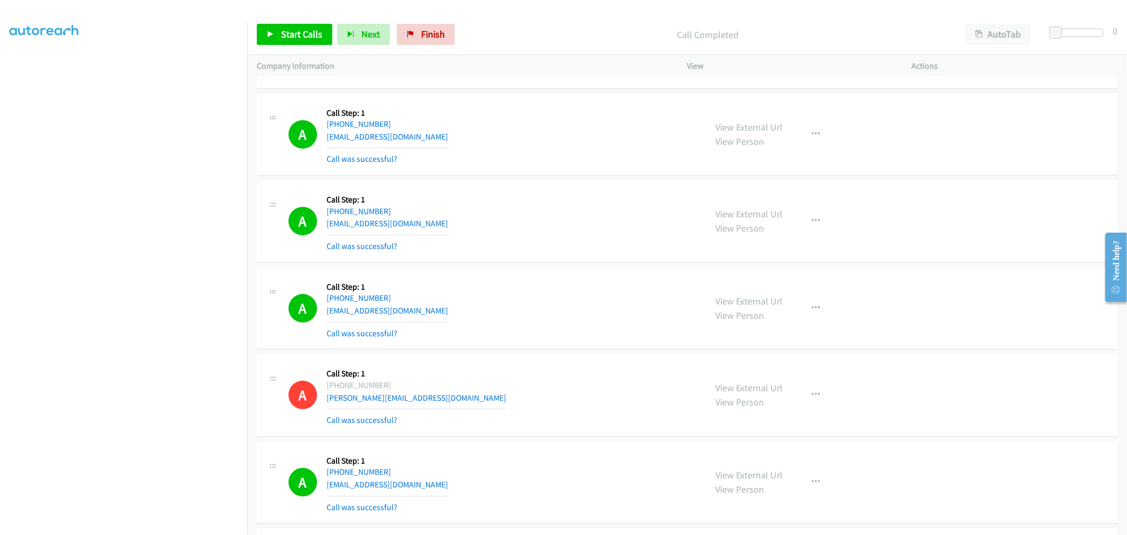
click at [515, 299] on div "A Callback Scheduled Call Step: 1 America/New_York [PHONE_NUMBER] [EMAIL_ADDRES…" at bounding box center [493, 308] width 409 height 63
